Goal: Information Seeking & Learning: Learn about a topic

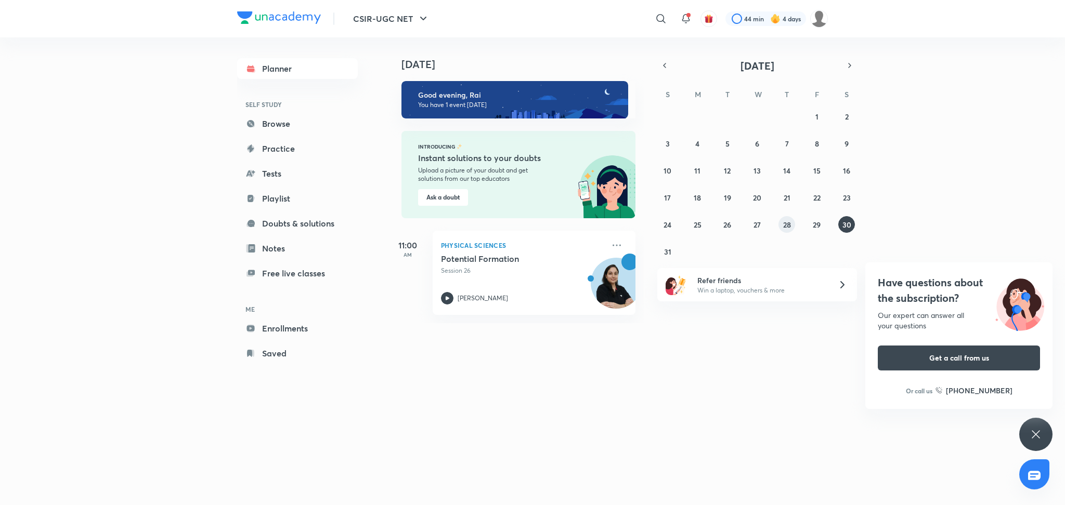
click at [784, 229] on button "28" at bounding box center [786, 224] width 17 height 17
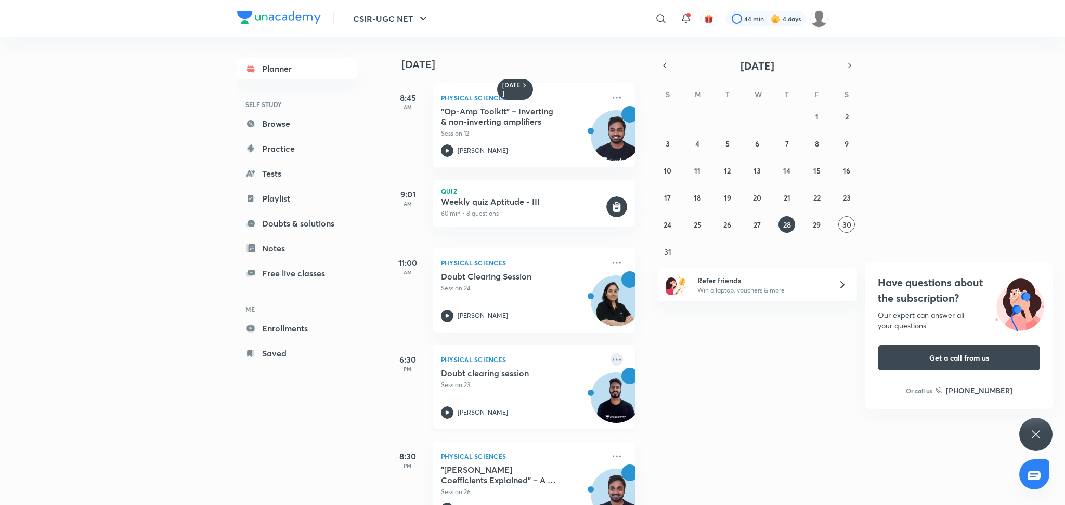
click at [610, 361] on icon at bounding box center [616, 360] width 12 height 12
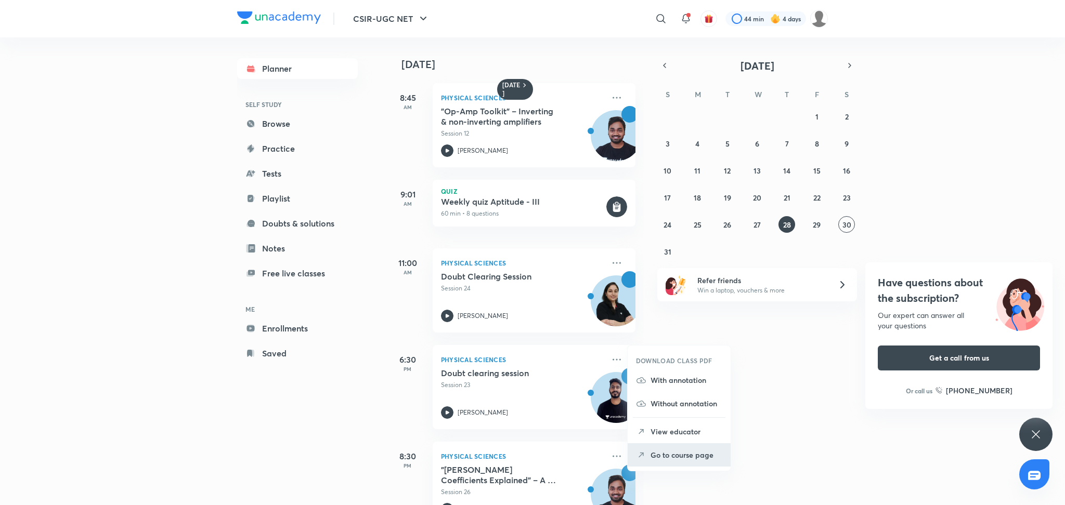
click at [684, 454] on p "Go to course page" at bounding box center [687, 455] width 72 height 11
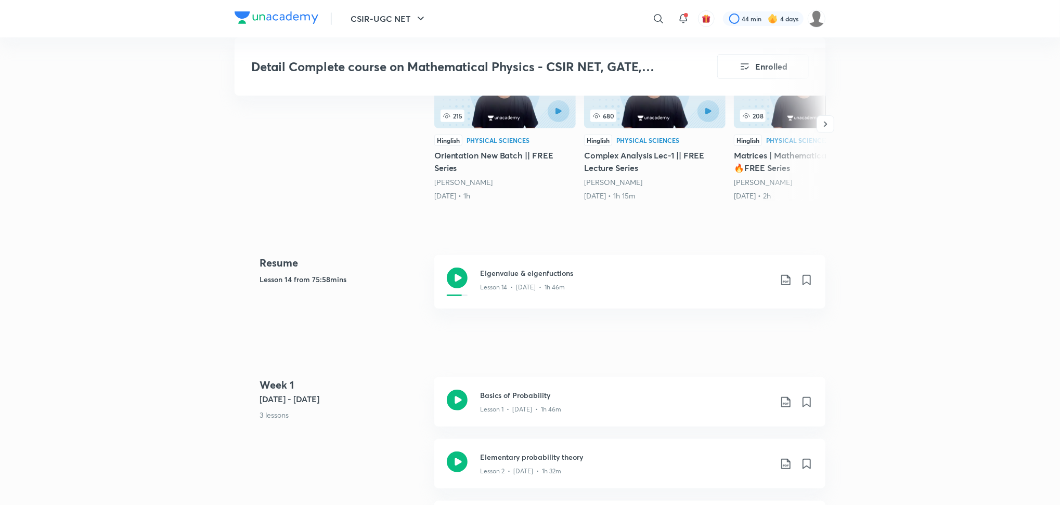
scroll to position [295, 0]
click at [454, 275] on icon at bounding box center [457, 277] width 21 height 21
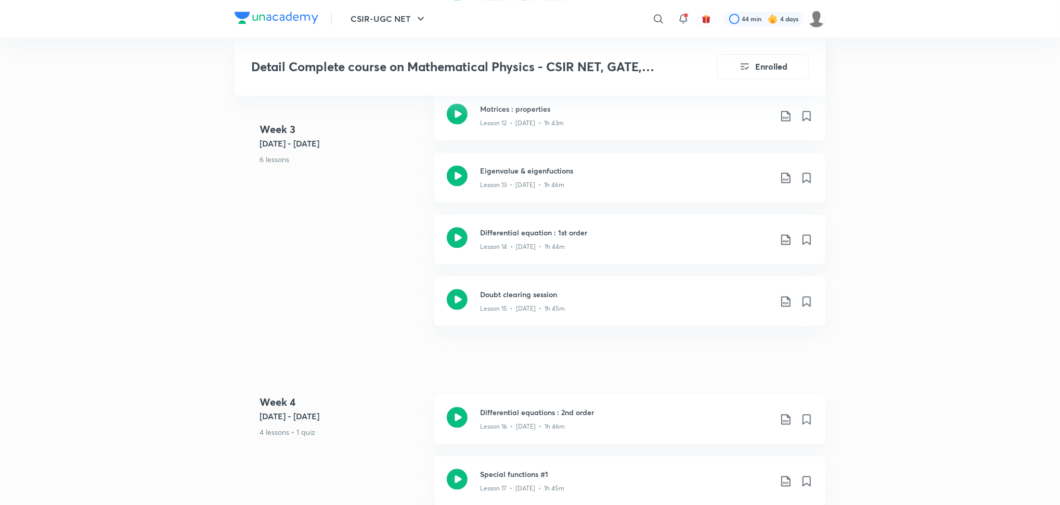
scroll to position [1438, 0]
click at [456, 239] on icon at bounding box center [457, 236] width 21 height 21
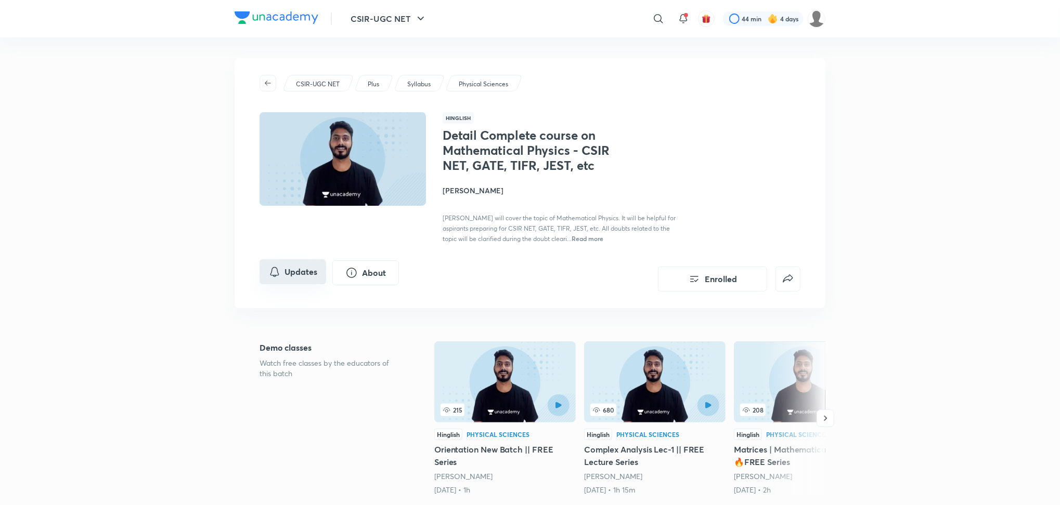
click at [304, 279] on button "Updates" at bounding box center [292, 271] width 67 height 25
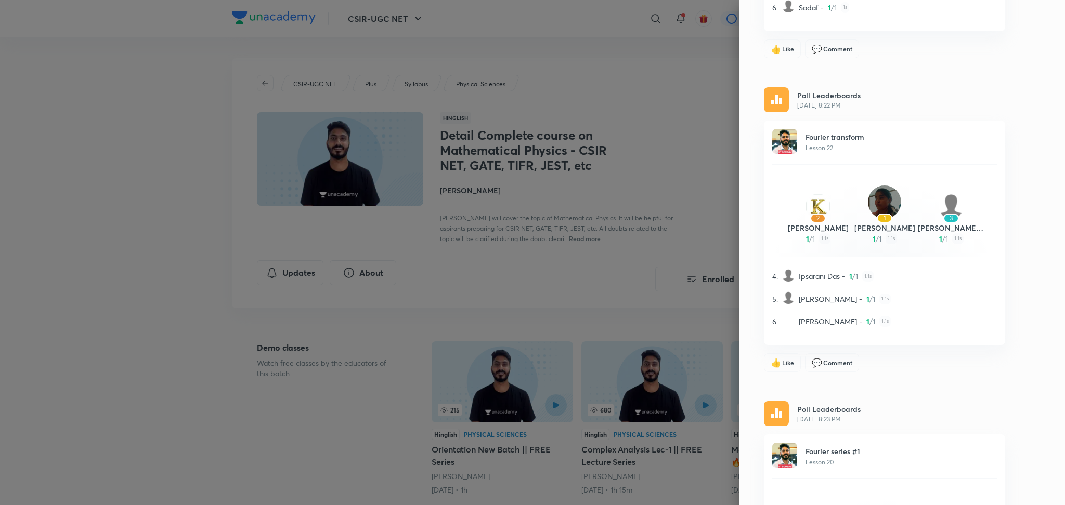
scroll to position [354, 0]
click at [764, 99] on img at bounding box center [776, 97] width 25 height 25
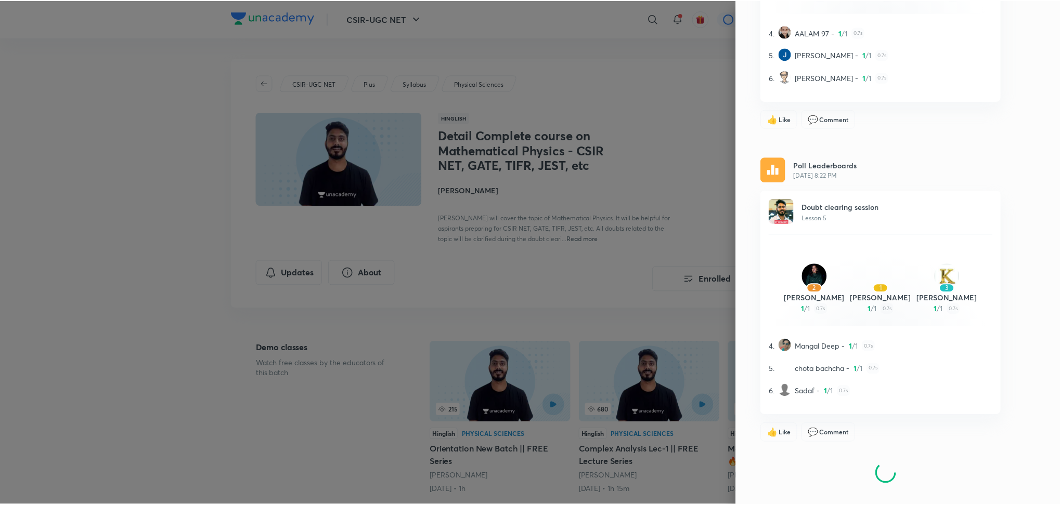
scroll to position [5372, 0]
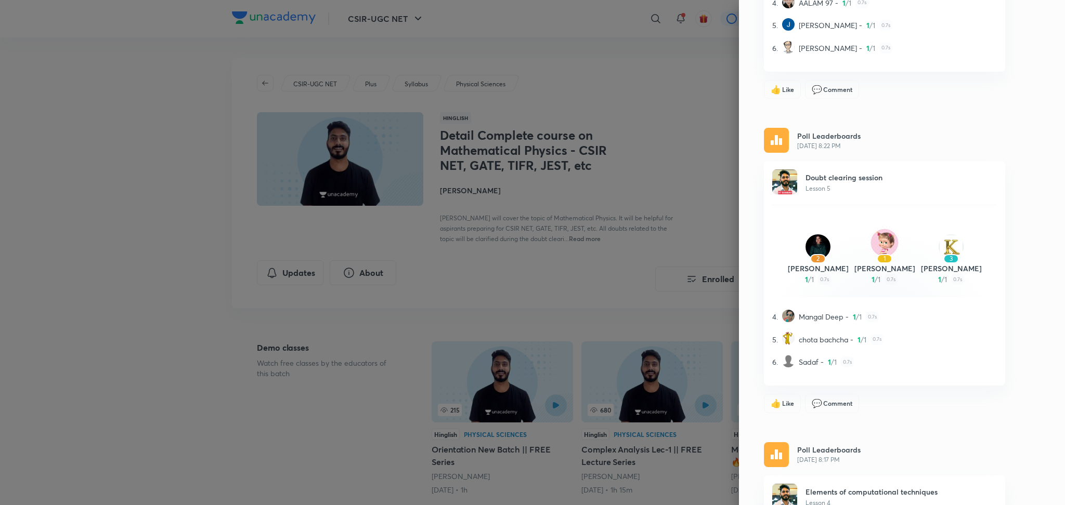
click at [653, 269] on div at bounding box center [532, 252] width 1065 height 505
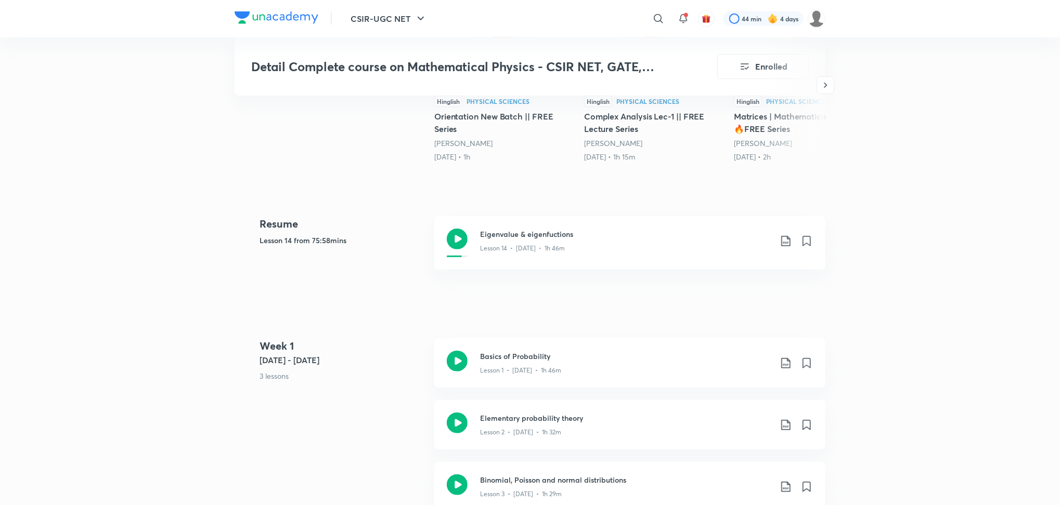
scroll to position [343, 0]
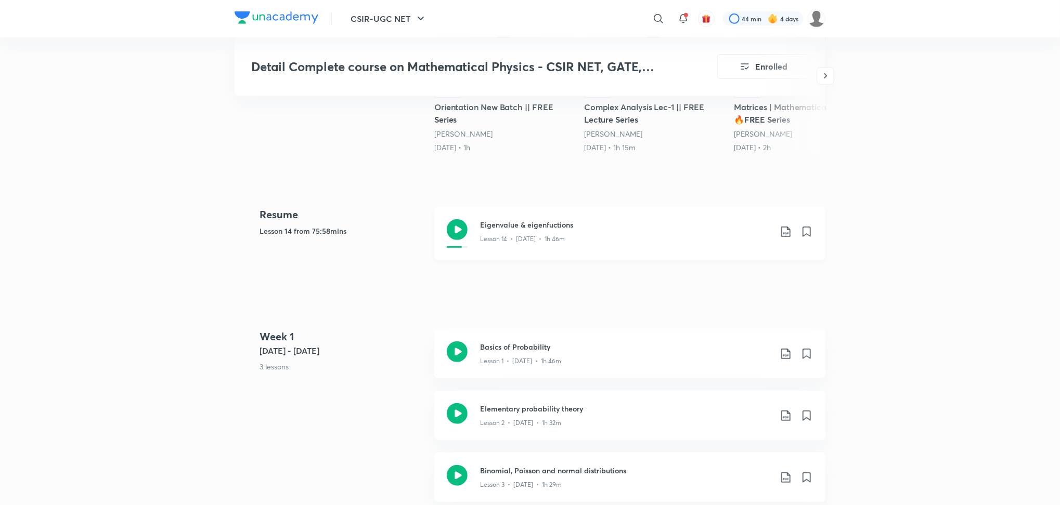
click at [452, 236] on icon at bounding box center [457, 229] width 21 height 21
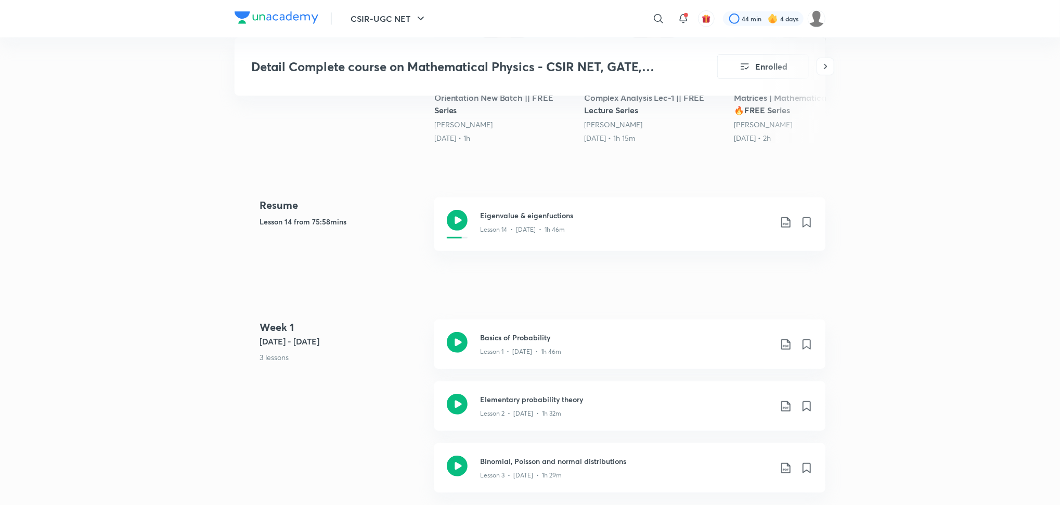
scroll to position [370, 0]
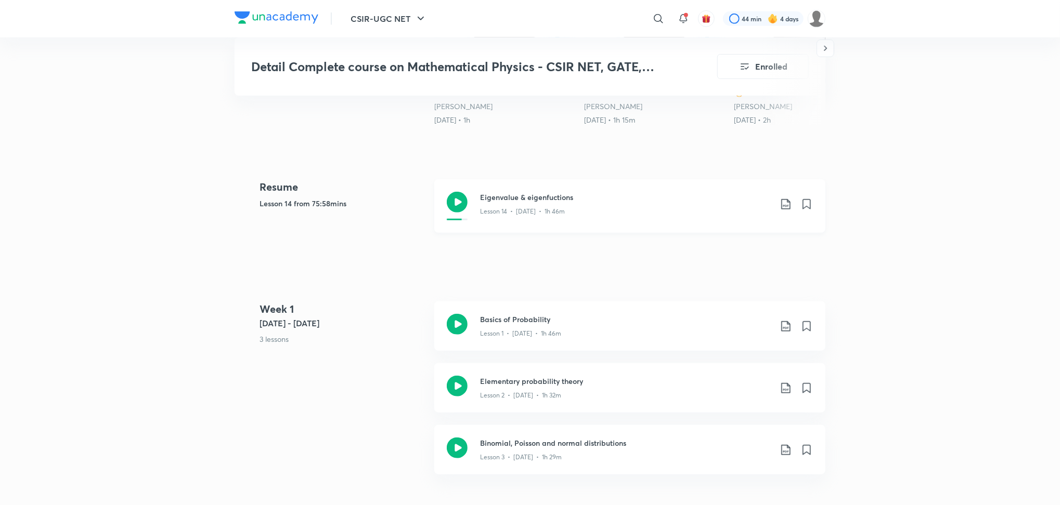
click at [457, 204] on icon at bounding box center [457, 202] width 21 height 21
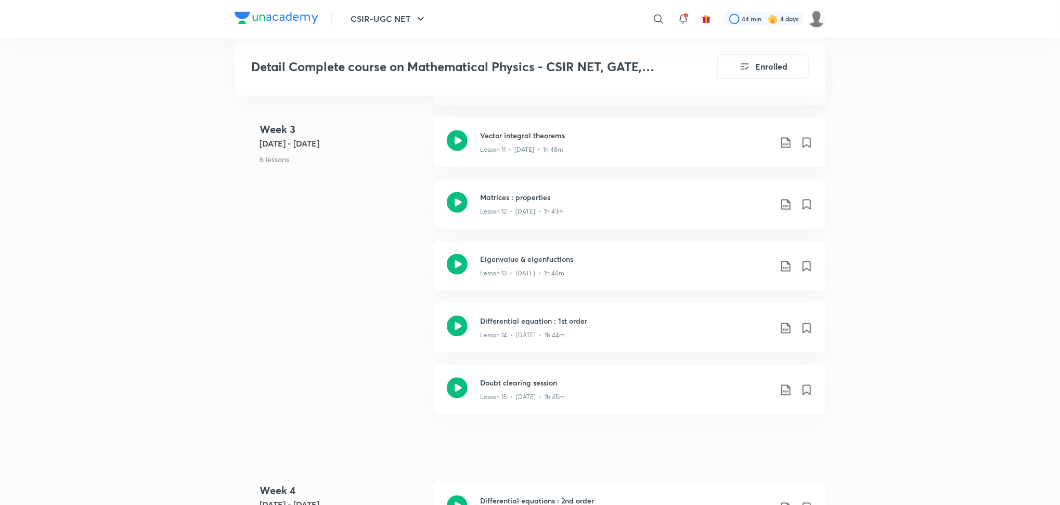
scroll to position [1349, 0]
click at [456, 328] on icon at bounding box center [457, 325] width 21 height 21
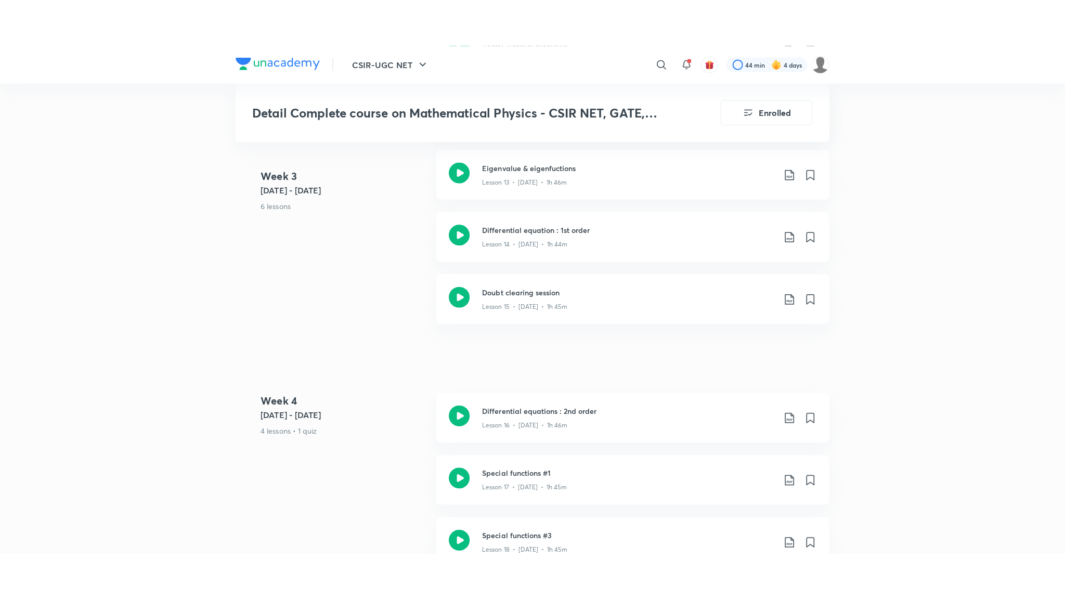
scroll to position [1485, 0]
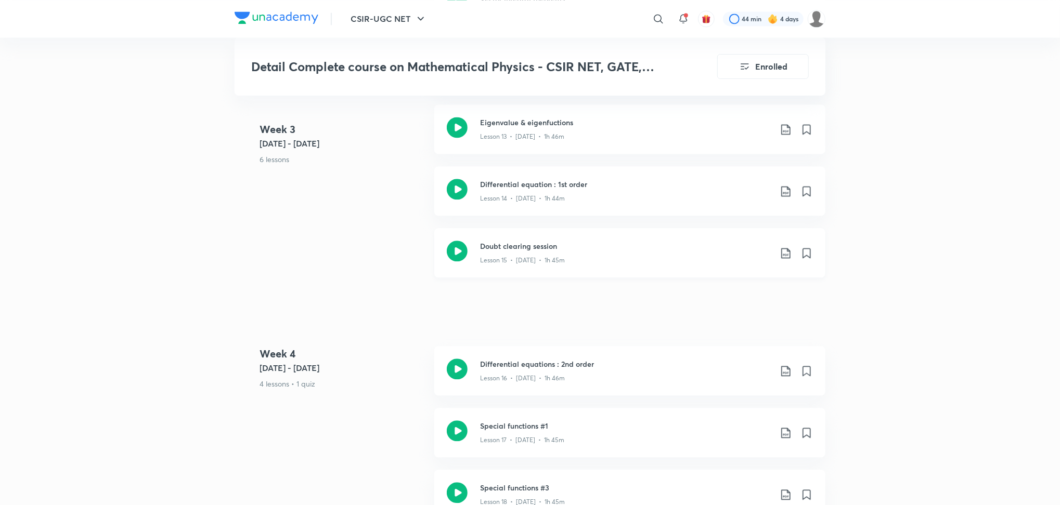
click at [459, 254] on icon at bounding box center [457, 251] width 21 height 21
